Goal: Task Accomplishment & Management: Understand process/instructions

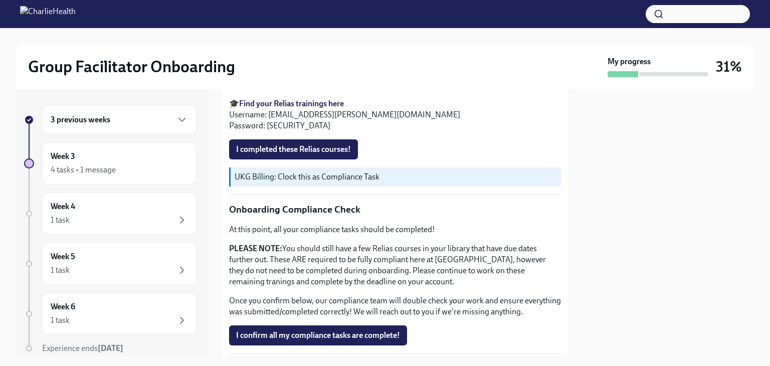
scroll to position [591, 0]
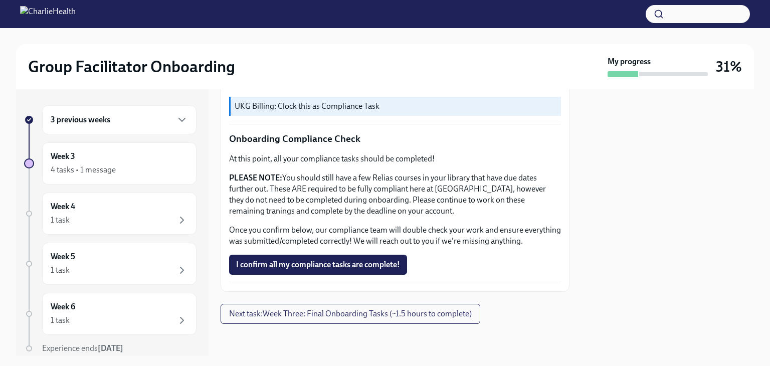
click at [159, 126] on div "3 previous weeks" at bounding box center [119, 119] width 154 height 29
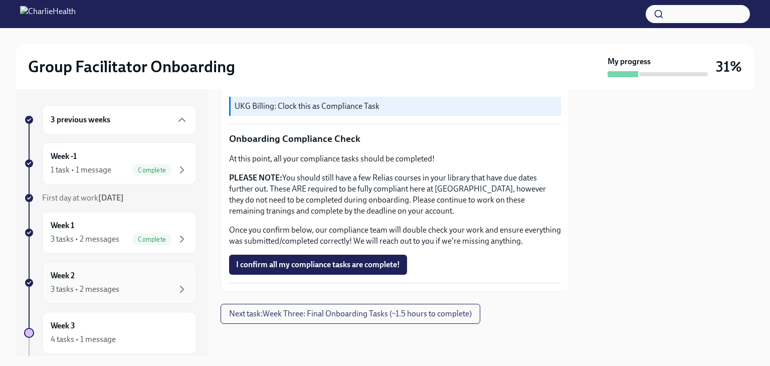
click at [119, 264] on div "Week 2 3 tasks • 2 messages" at bounding box center [119, 283] width 154 height 42
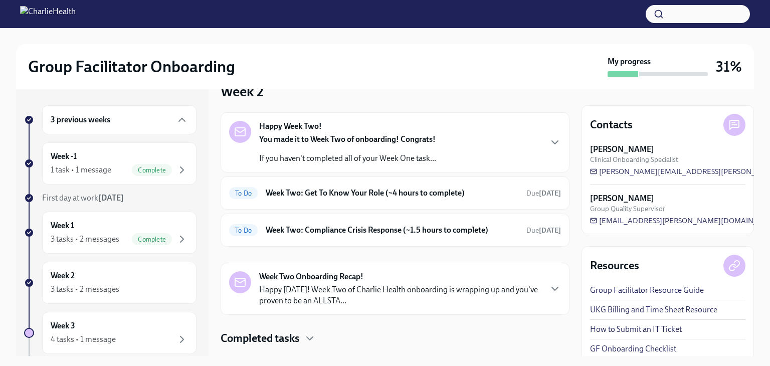
scroll to position [44, 0]
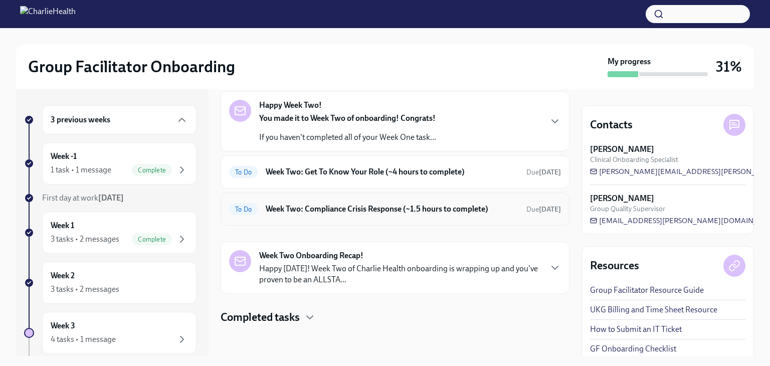
click at [417, 197] on div "To Do Week Two: Compliance Crisis Response (~1.5 hours to complete) Due [DATE]" at bounding box center [395, 208] width 349 height 33
click at [416, 201] on div "To Do Week Two: Compliance Crisis Response (~1.5 hours to complete) Due [DATE]" at bounding box center [395, 209] width 332 height 16
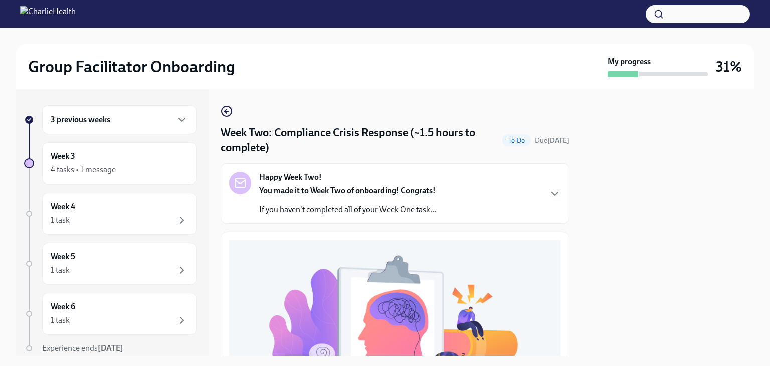
scroll to position [375, 0]
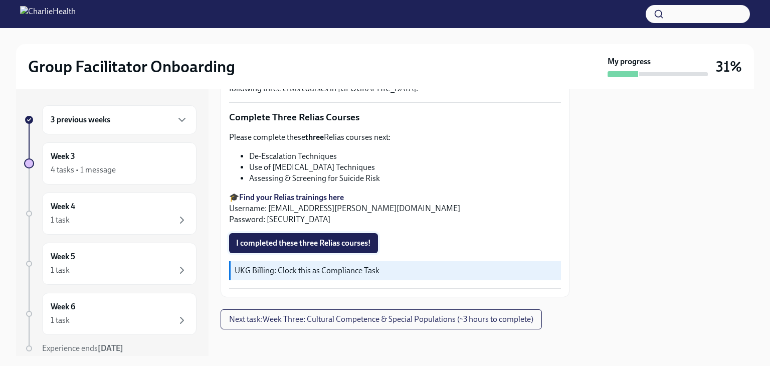
click at [355, 239] on span "I completed these three Relias courses!" at bounding box center [303, 243] width 135 height 10
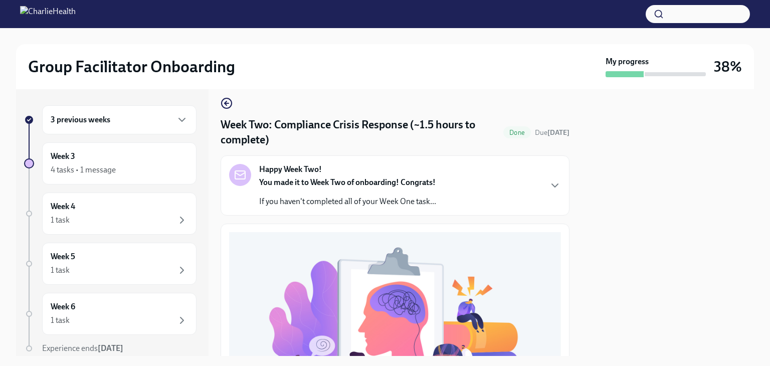
scroll to position [0, 0]
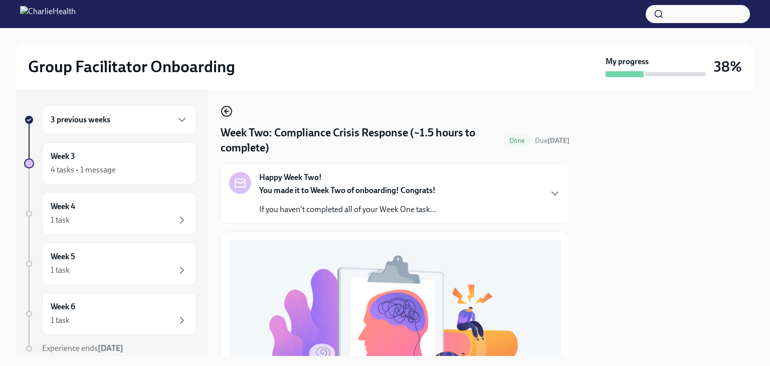
click at [231, 113] on circle "button" at bounding box center [227, 111] width 10 height 10
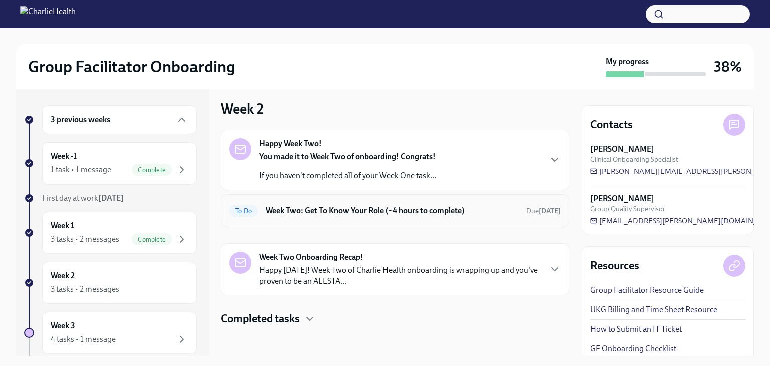
scroll to position [8, 0]
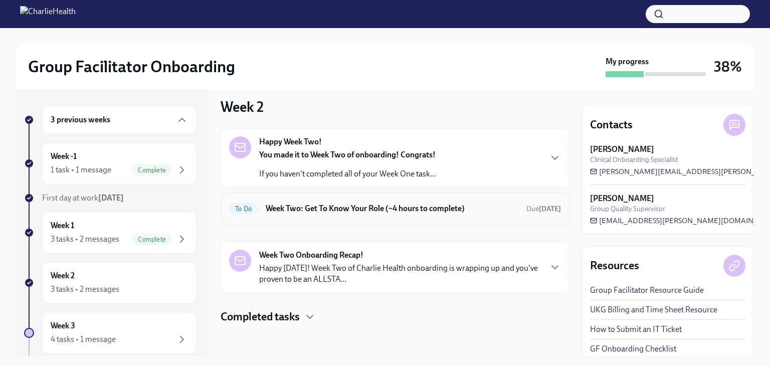
click at [390, 205] on h6 "Week Two: Get To Know Your Role (~4 hours to complete)" at bounding box center [392, 208] width 253 height 11
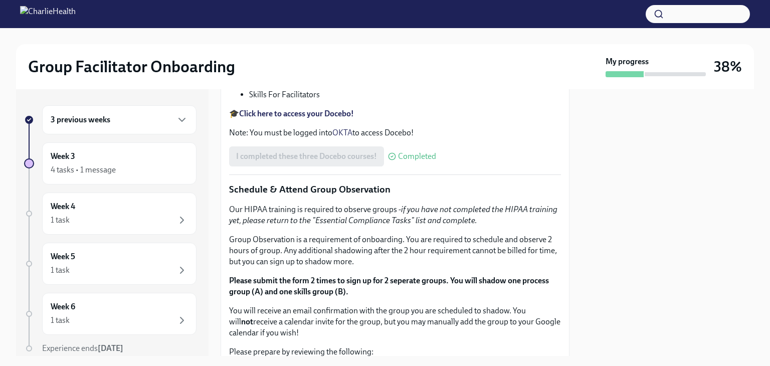
scroll to position [401, 0]
